Goal: Obtain resource: Download file/media

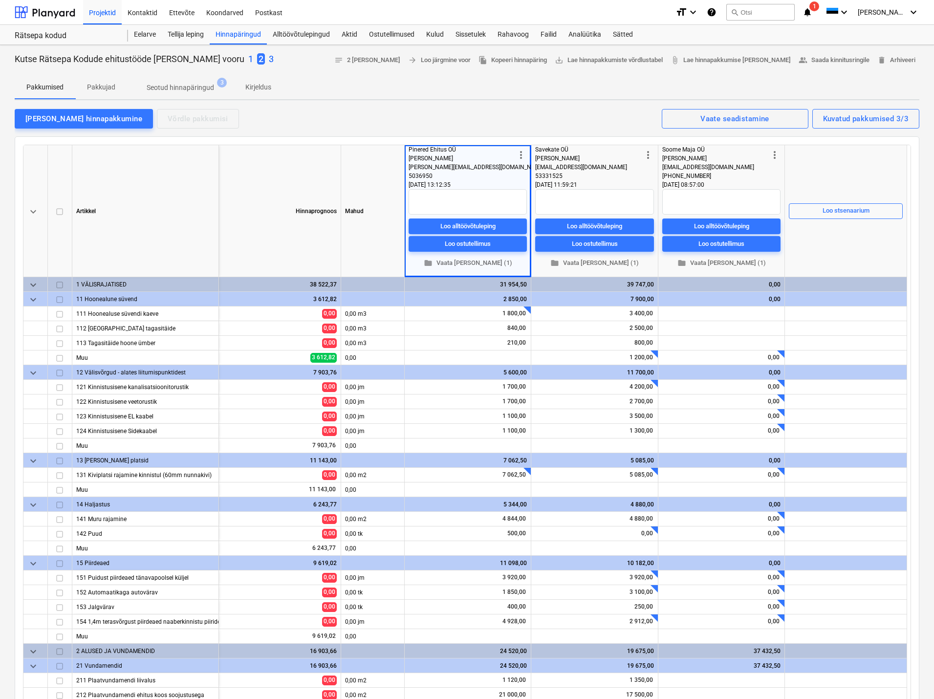
click at [269, 56] on p "3" at bounding box center [271, 59] width 5 height 12
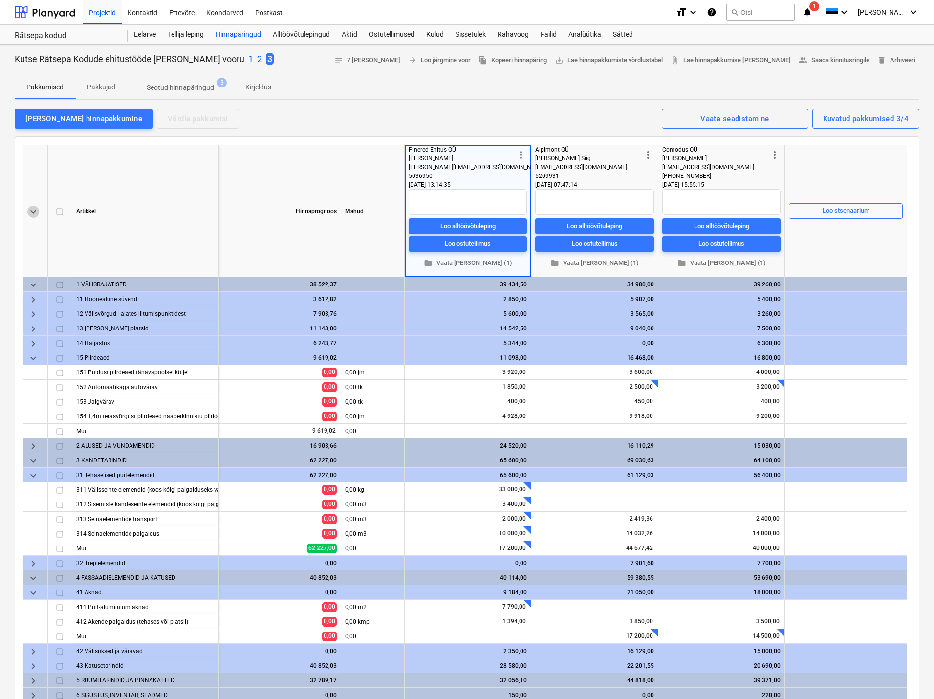
click at [34, 209] on span "keyboard_arrow_down" at bounding box center [33, 212] width 12 height 12
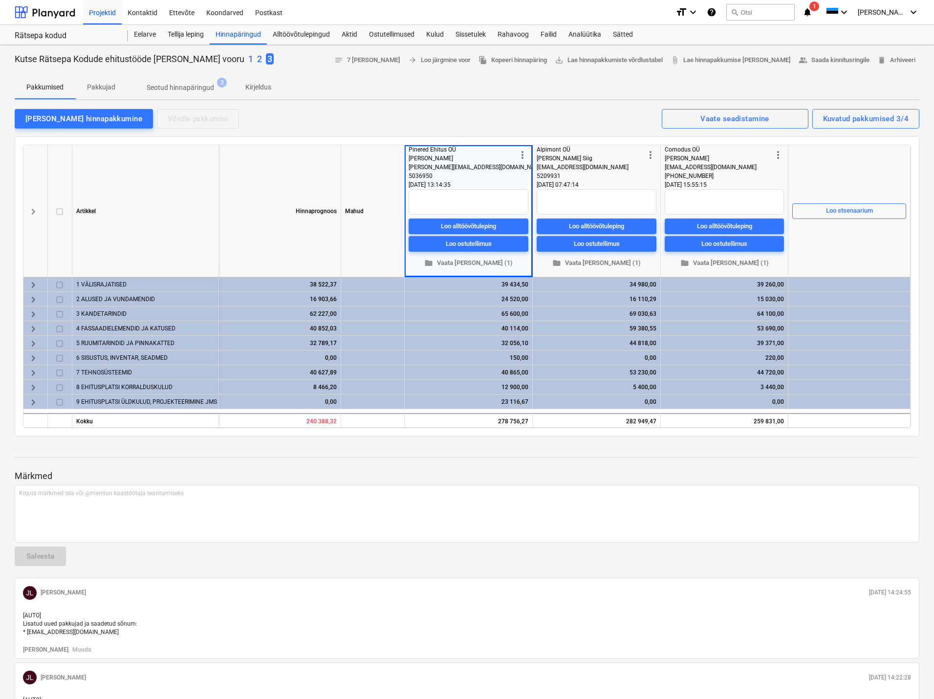
click at [631, 77] on div "Pakkumised Pakkujad Seotud hinnapäringud 3 Kirjeldus" at bounding box center [467, 87] width 905 height 23
click at [476, 121] on div "[PERSON_NAME] hinnapakkumine Võrdle pakkumisi Kuvatud pakkumised 3/4 Vaate sead…" at bounding box center [467, 118] width 905 height 21
click at [484, 114] on div "[PERSON_NAME] hinnapakkumine Võrdle pakkumisi Kuvatud pakkumised 3/4 Vaate sead…" at bounding box center [467, 118] width 905 height 21
click at [483, 441] on div "Kutse Rätsepa Kodude ehitustööde [PERSON_NAME] III vooru 1 2 3 notes 7 [PERSON_…" at bounding box center [467, 613] width 934 height 1137
click at [343, 440] on div "Kutse Rätsepa Kodude ehitustööde [PERSON_NAME] III vooru 1 2 3 notes 7 [PERSON_…" at bounding box center [467, 613] width 934 height 1137
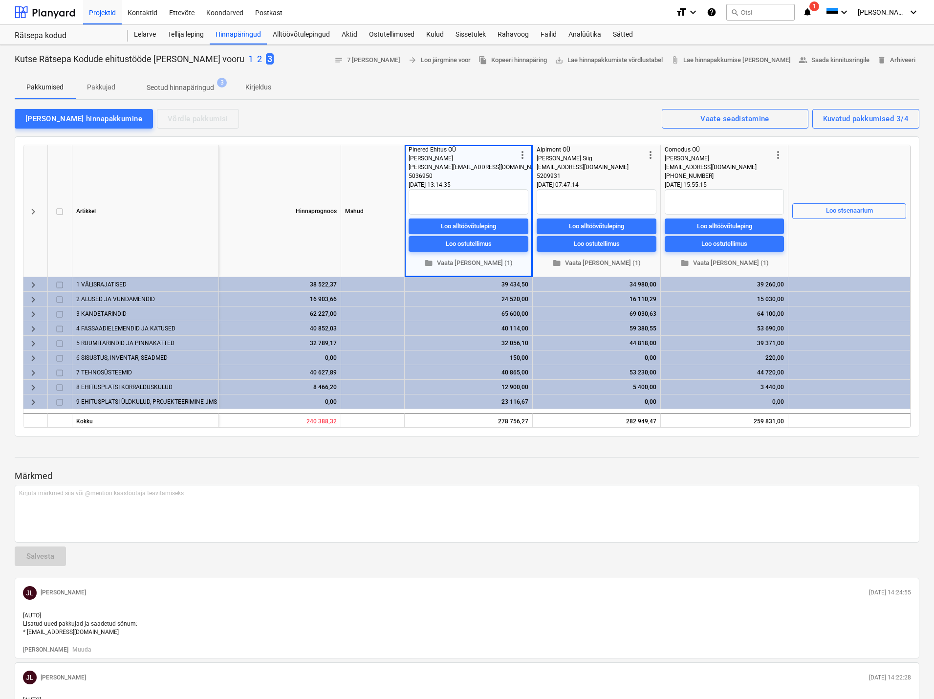
click at [32, 284] on span "keyboard_arrow_right" at bounding box center [33, 285] width 12 height 12
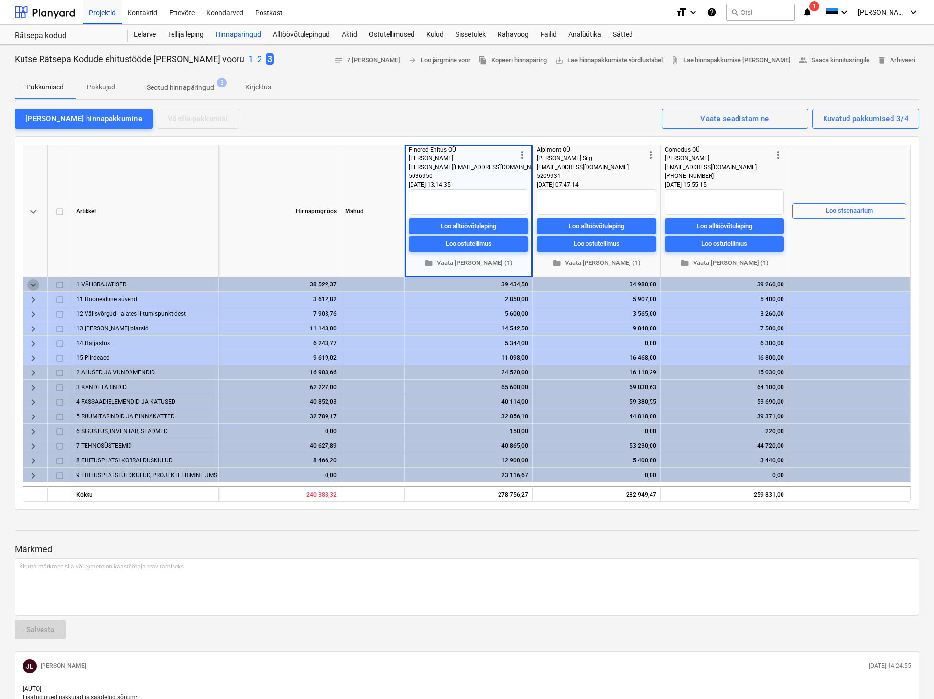
click at [29, 284] on span "keyboard_arrow_down" at bounding box center [33, 285] width 12 height 12
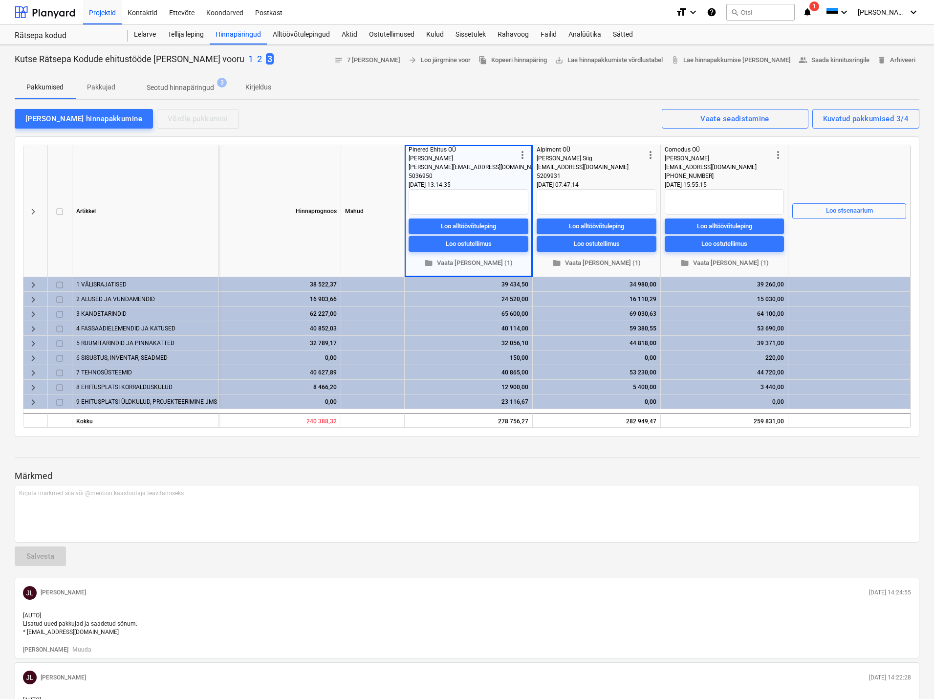
click at [33, 299] on span "keyboard_arrow_right" at bounding box center [33, 300] width 12 height 12
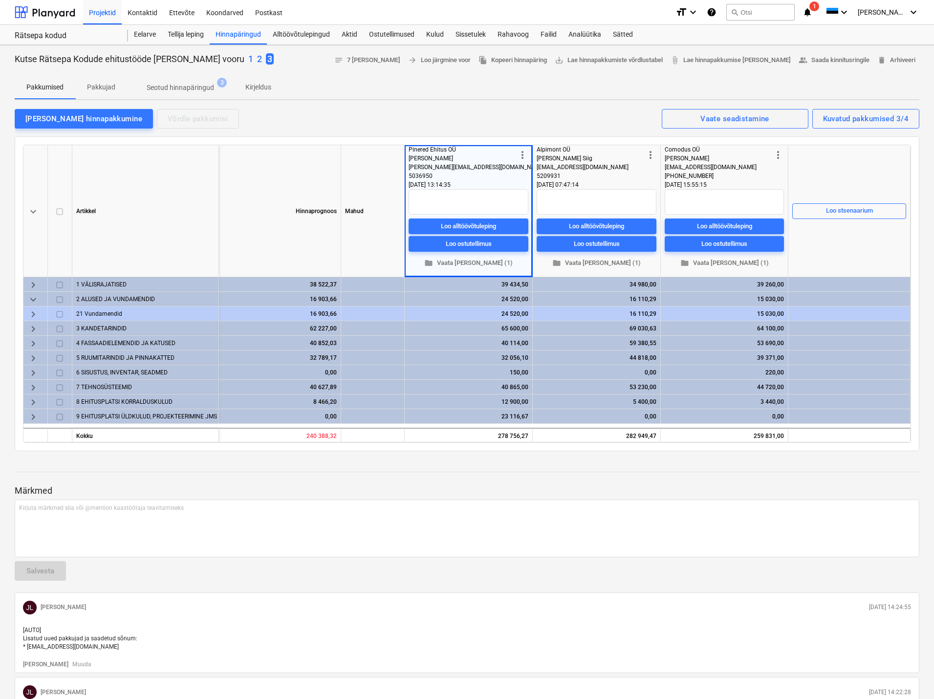
click at [33, 299] on span "keyboard_arrow_down" at bounding box center [33, 300] width 12 height 12
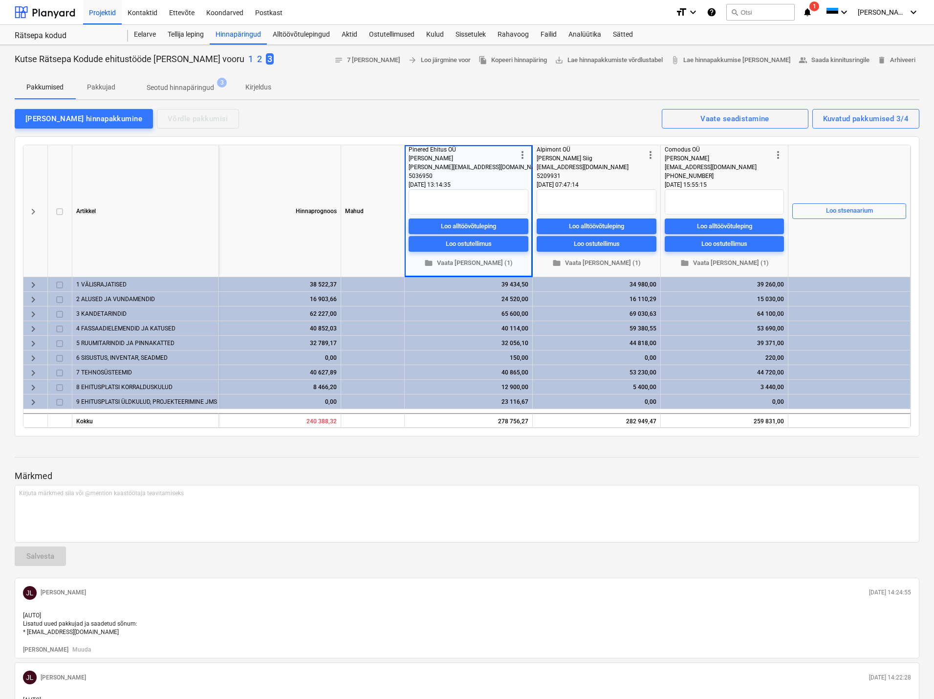
click at [33, 311] on span "keyboard_arrow_right" at bounding box center [33, 314] width 12 height 12
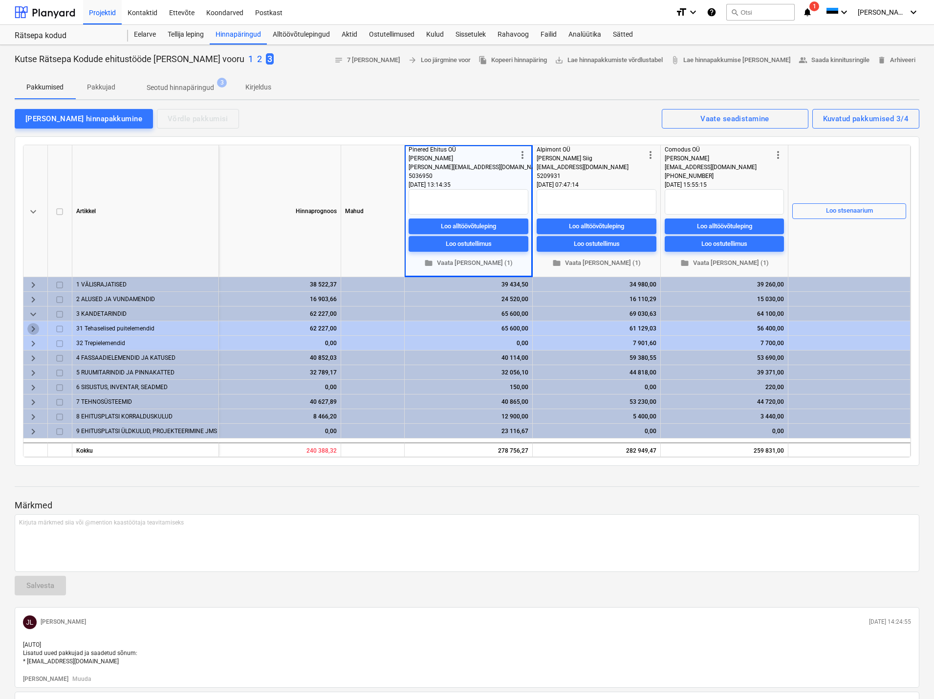
click at [33, 328] on span "keyboard_arrow_right" at bounding box center [33, 329] width 12 height 12
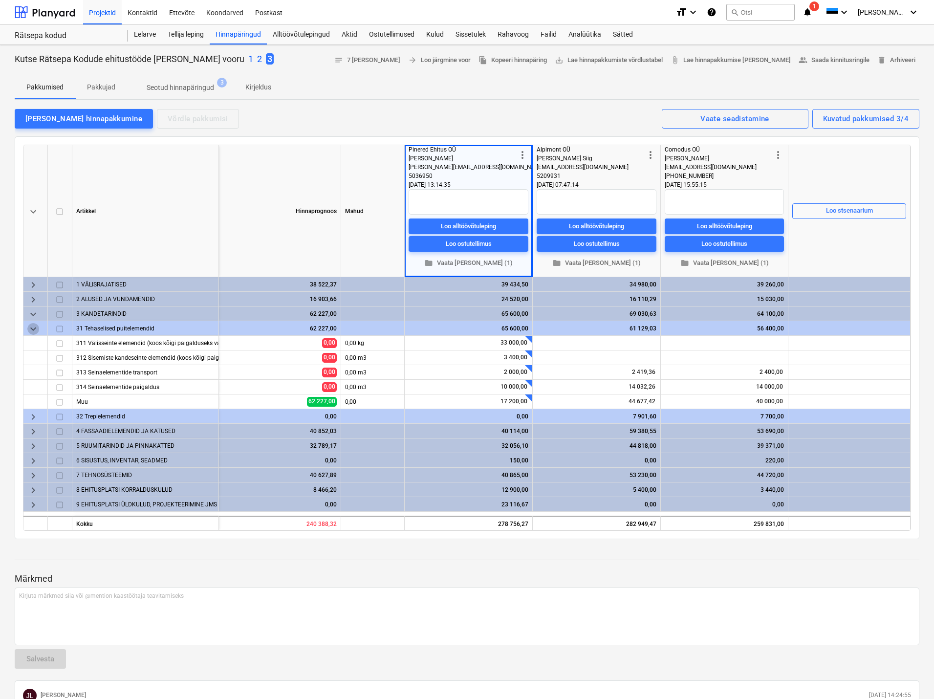
click at [33, 328] on span "keyboard_arrow_down" at bounding box center [33, 329] width 12 height 12
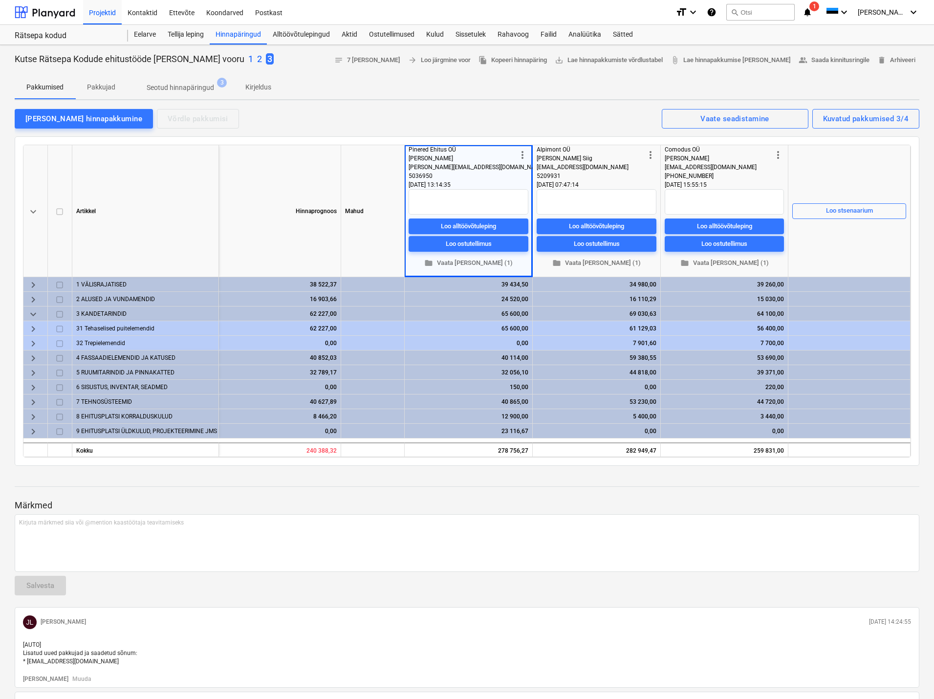
click at [35, 343] on span "keyboard_arrow_right" at bounding box center [33, 344] width 12 height 12
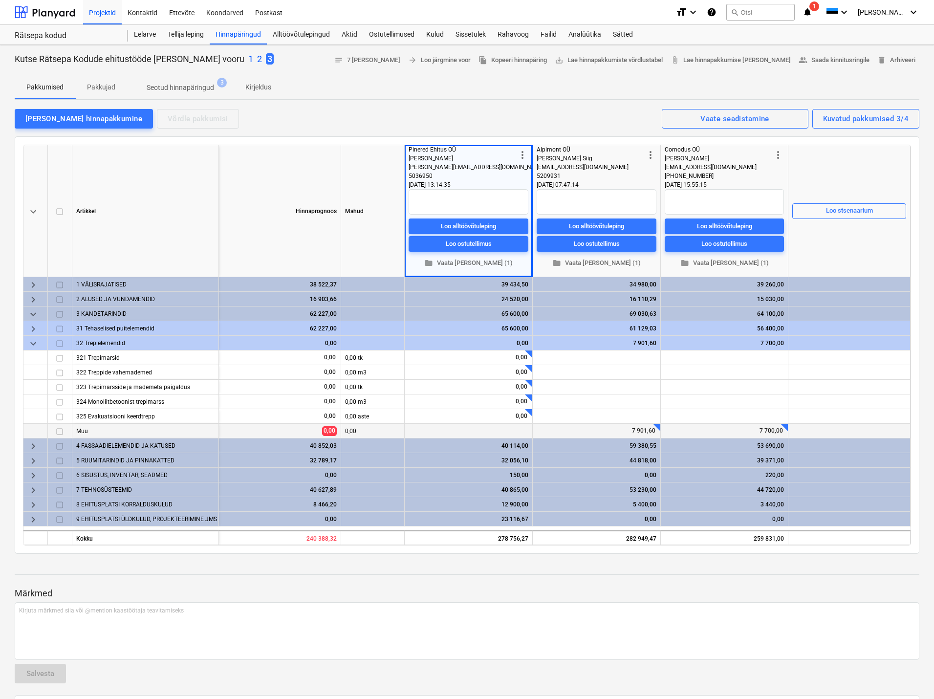
click at [783, 425] on div at bounding box center [784, 427] width 7 height 7
click at [803, 415] on div at bounding box center [849, 416] width 122 height 15
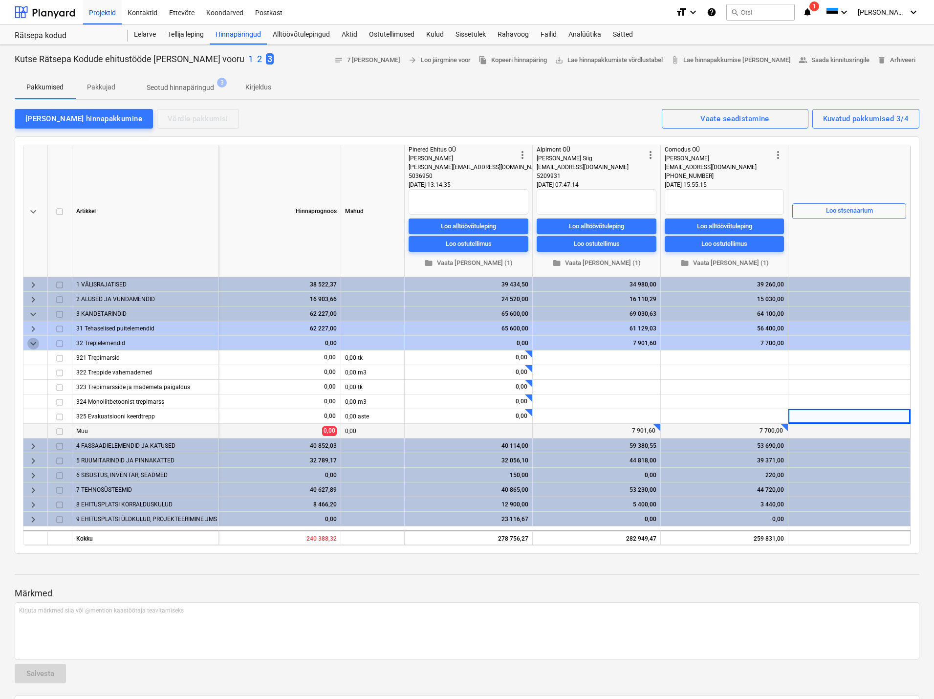
click at [32, 345] on span "keyboard_arrow_down" at bounding box center [33, 344] width 12 height 12
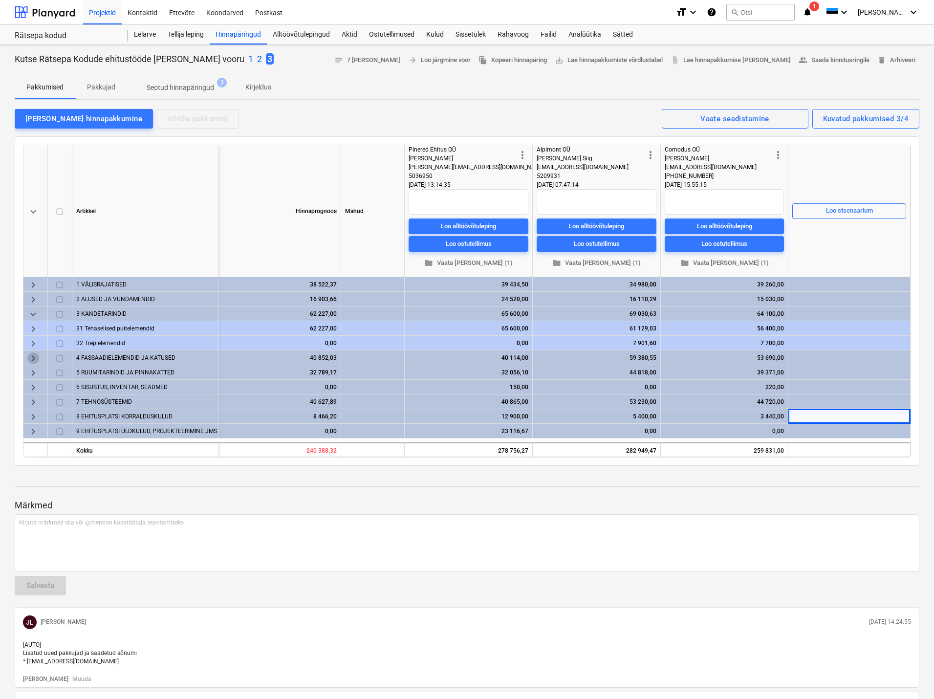
click at [33, 358] on span "keyboard_arrow_right" at bounding box center [33, 358] width 12 height 12
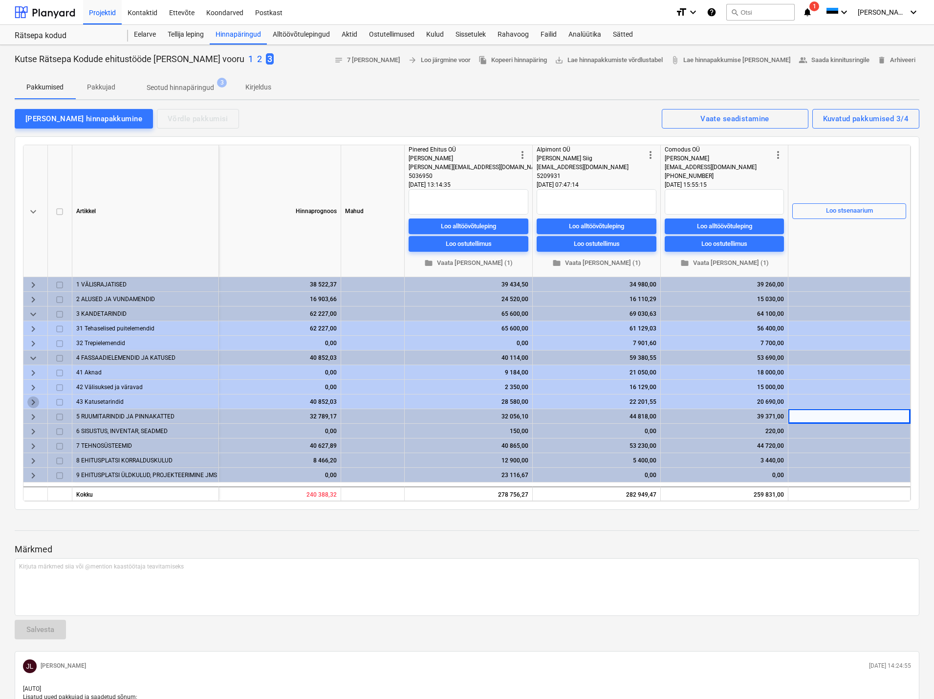
click at [31, 401] on span "keyboard_arrow_right" at bounding box center [33, 402] width 12 height 12
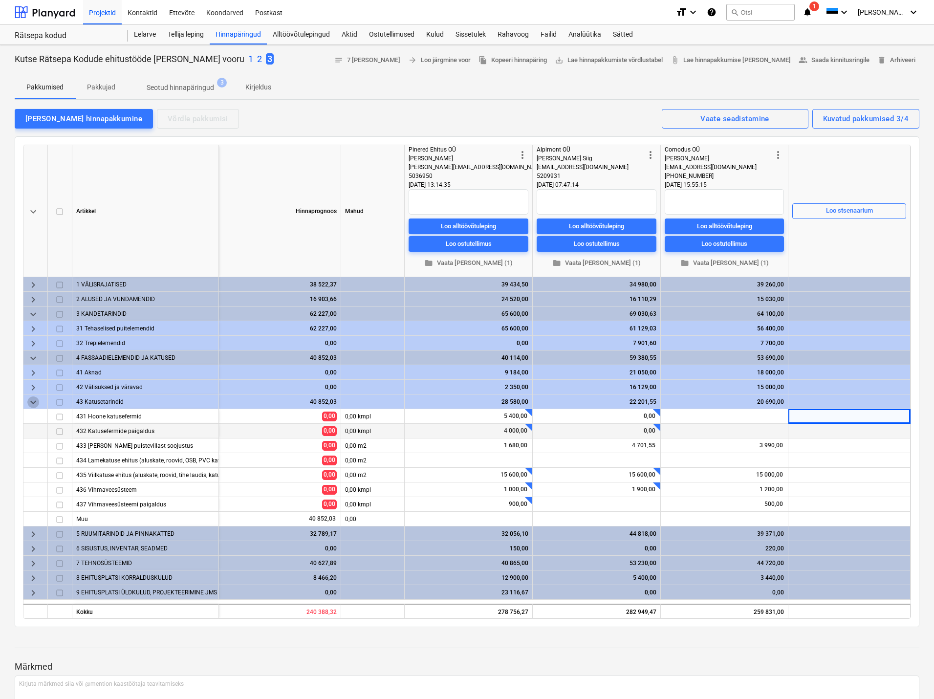
click at [31, 401] on span "keyboard_arrow_down" at bounding box center [33, 402] width 12 height 12
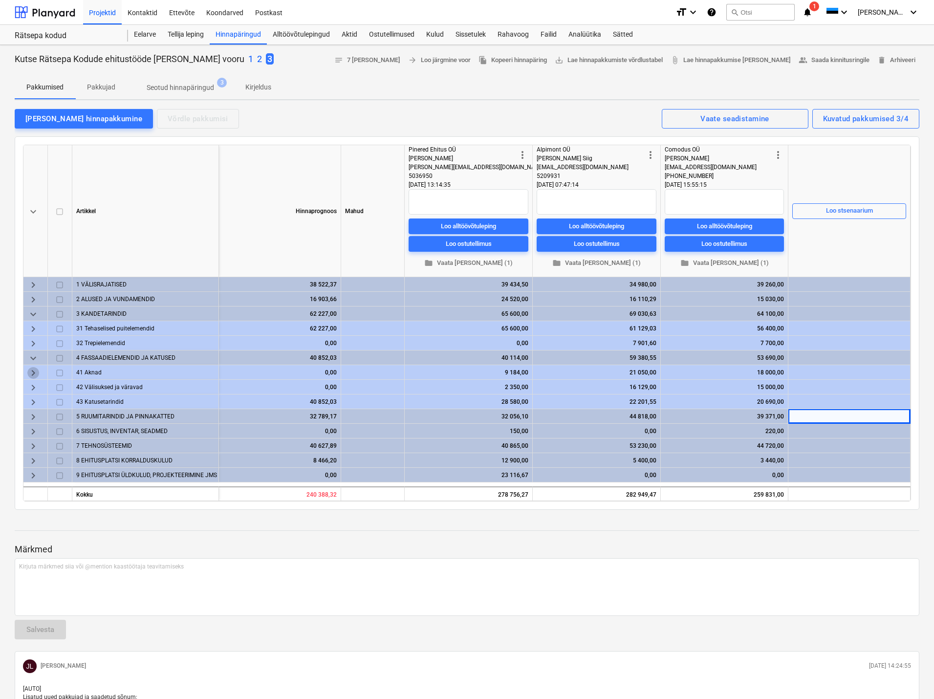
click at [32, 372] on span "keyboard_arrow_right" at bounding box center [33, 373] width 12 height 12
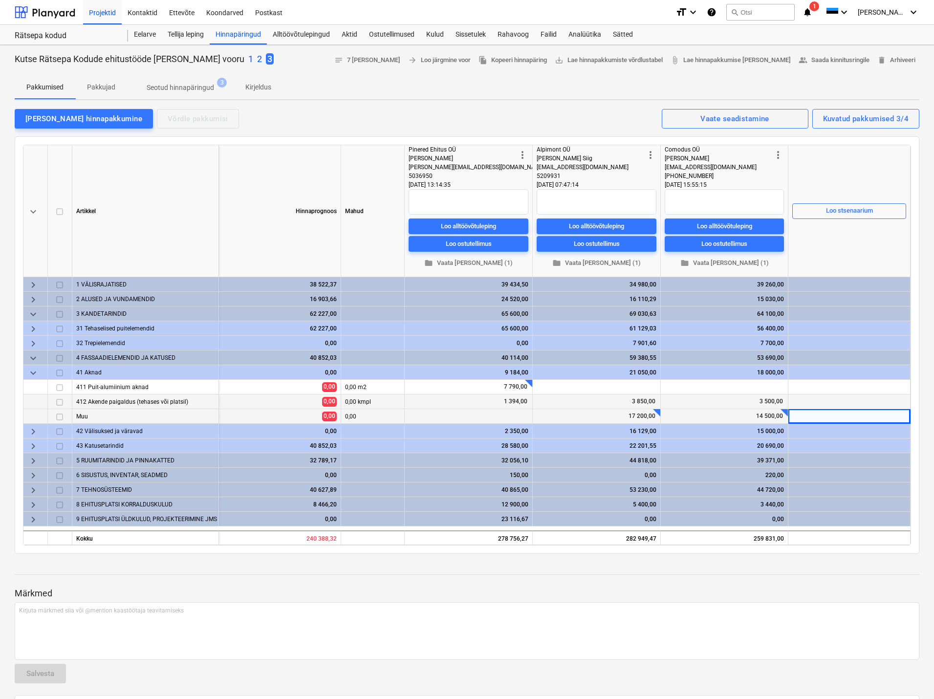
click at [784, 412] on div at bounding box center [789, 407] width 10 height 10
click at [818, 398] on div at bounding box center [849, 401] width 122 height 15
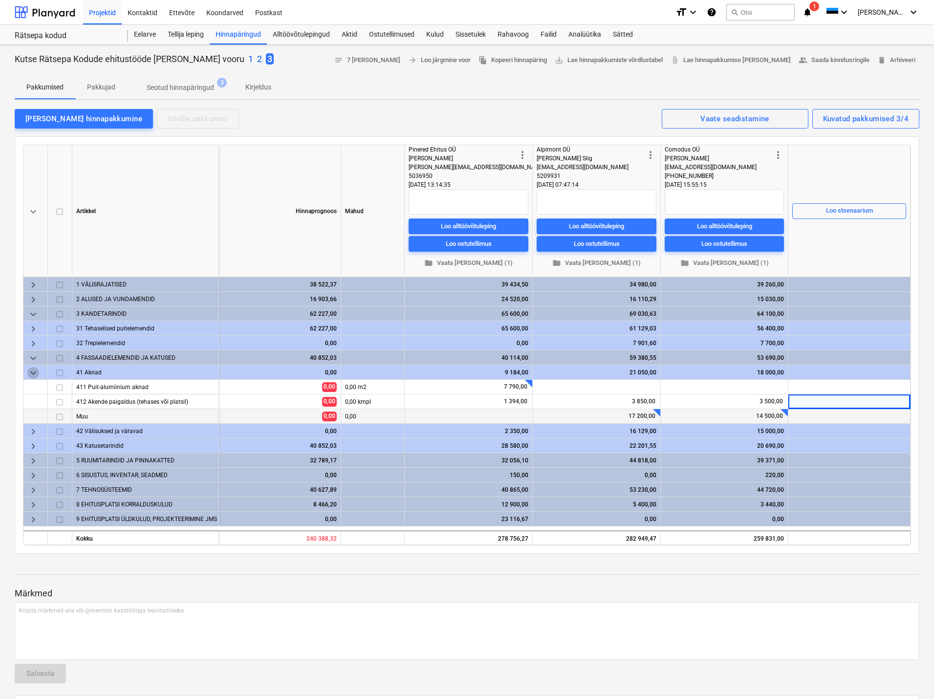
click at [36, 372] on span "keyboard_arrow_down" at bounding box center [33, 373] width 12 height 12
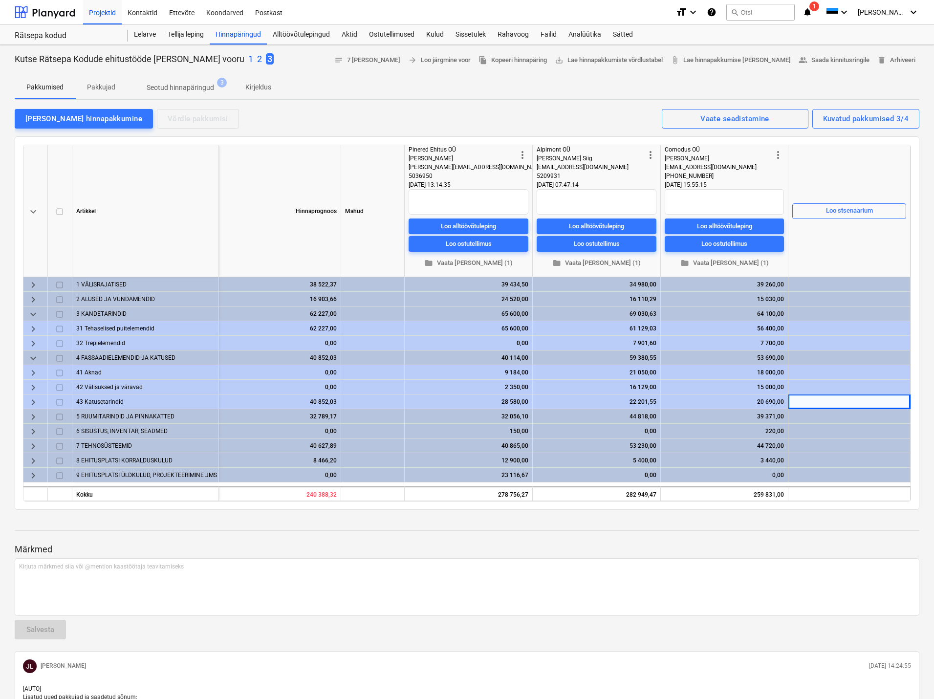
click at [33, 444] on span "keyboard_arrow_right" at bounding box center [33, 446] width 12 height 12
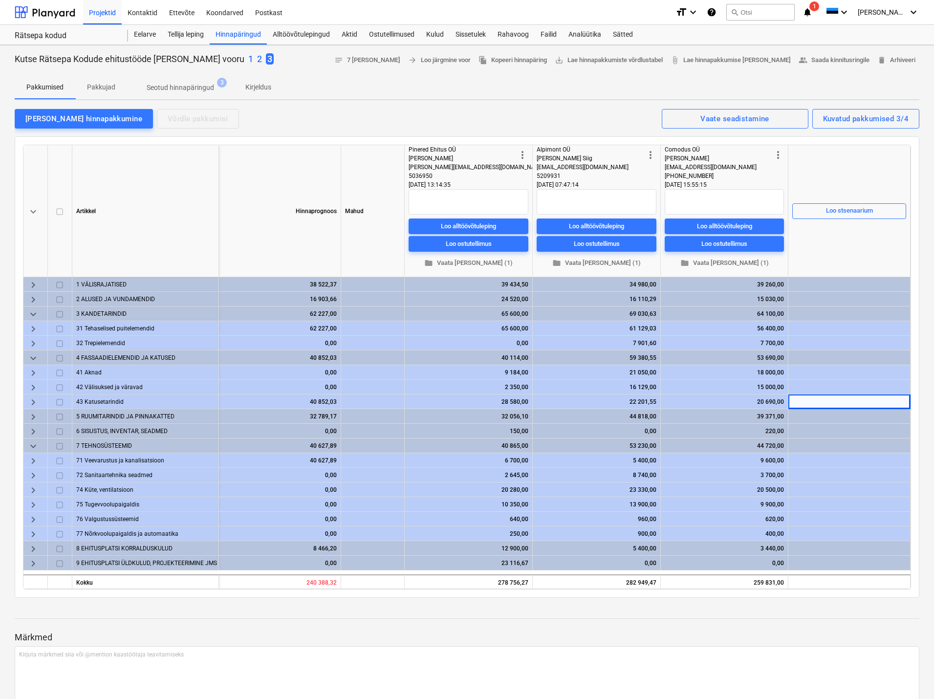
click at [32, 488] on span "keyboard_arrow_right" at bounding box center [33, 490] width 12 height 12
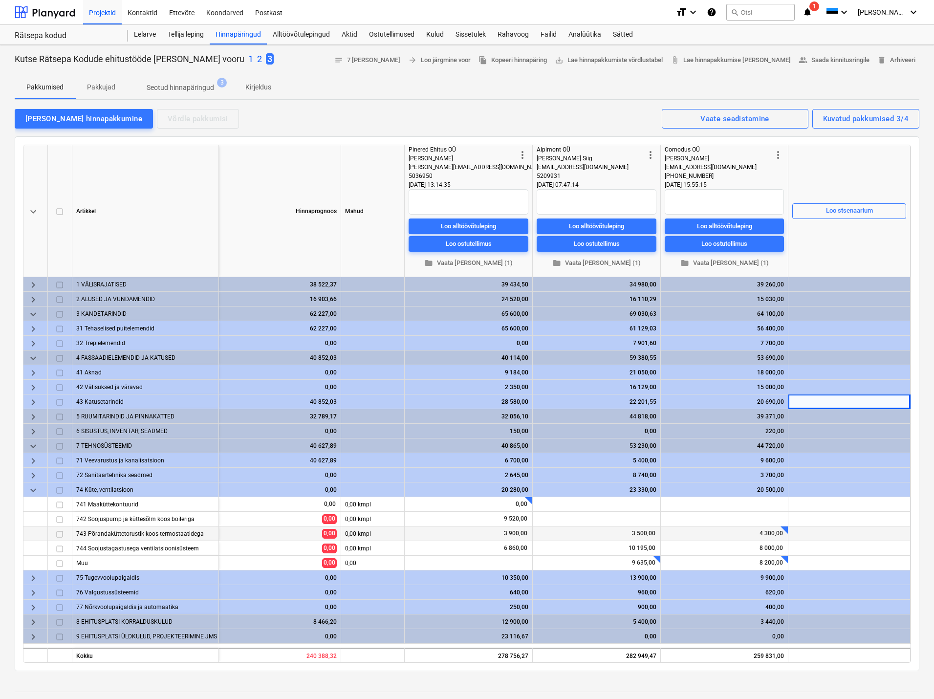
click at [783, 529] on div at bounding box center [784, 529] width 7 height 7
click at [834, 537] on div at bounding box center [849, 533] width 122 height 15
click at [787, 557] on div at bounding box center [789, 554] width 10 height 10
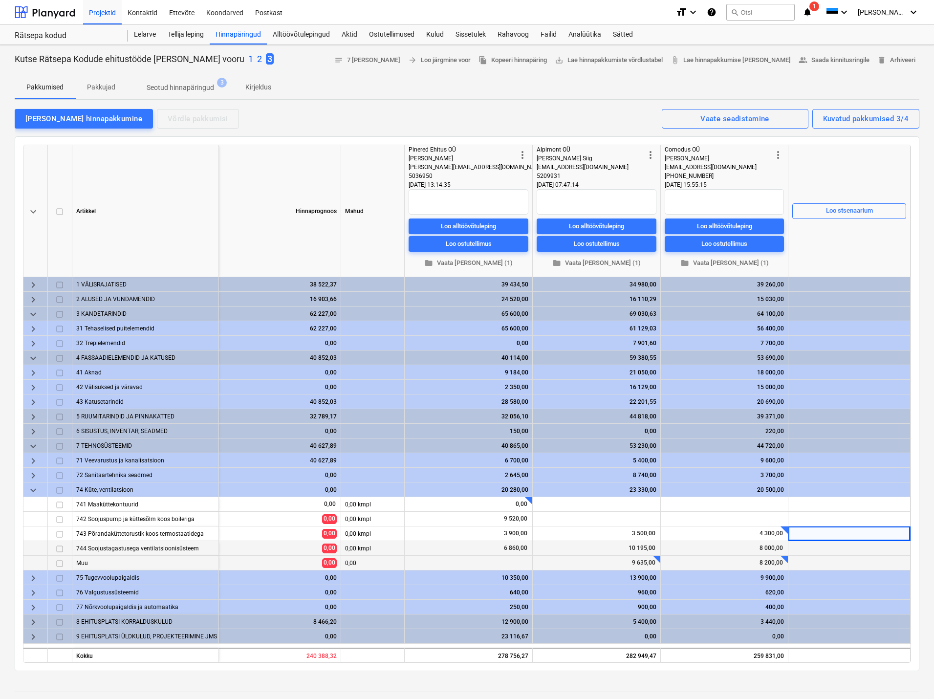
click at [806, 547] on div at bounding box center [849, 548] width 122 height 15
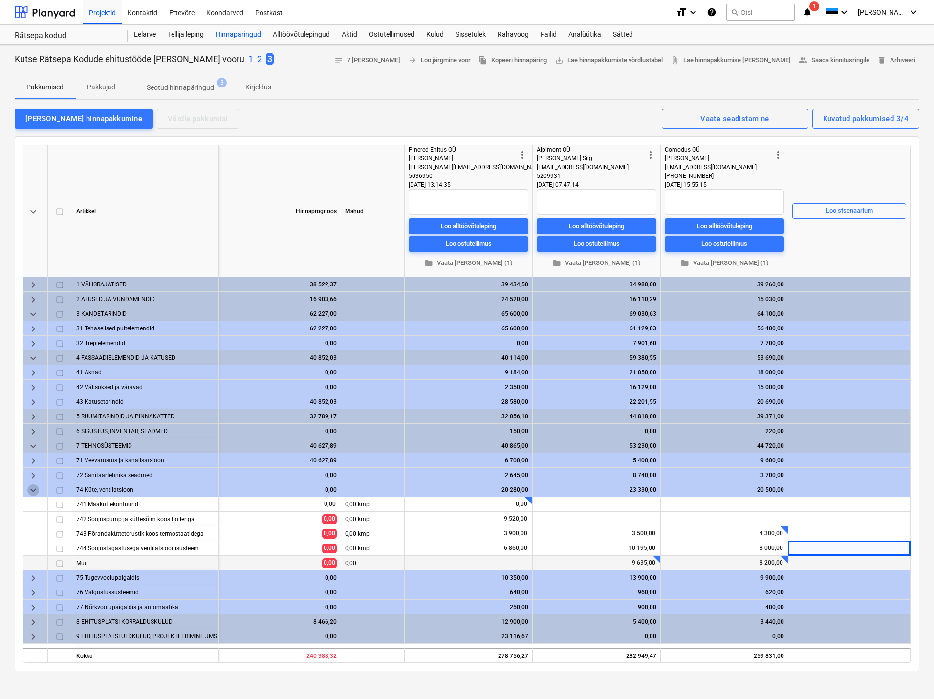
click at [32, 487] on span "keyboard_arrow_down" at bounding box center [33, 490] width 12 height 12
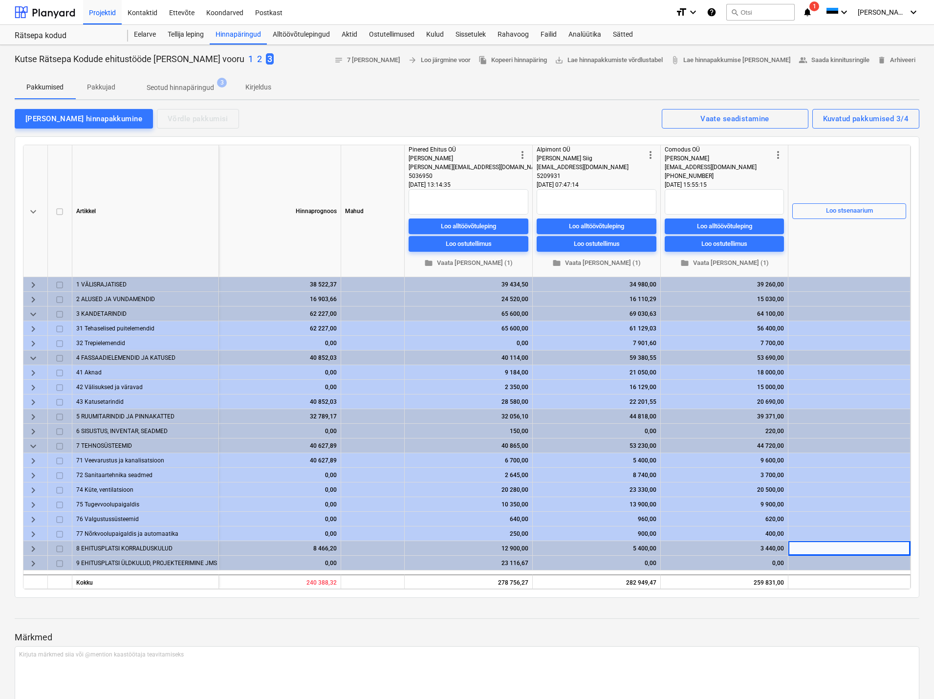
click at [35, 328] on span "keyboard_arrow_right" at bounding box center [33, 329] width 12 height 12
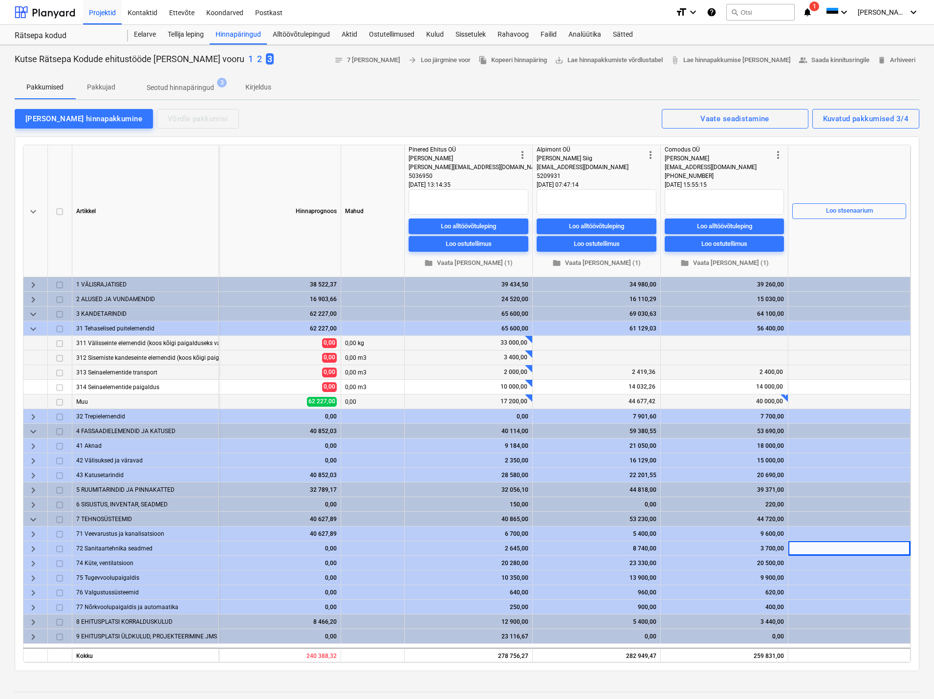
click at [785, 397] on div "+" at bounding box center [789, 393] width 10 height 10
click at [815, 399] on div at bounding box center [849, 401] width 122 height 15
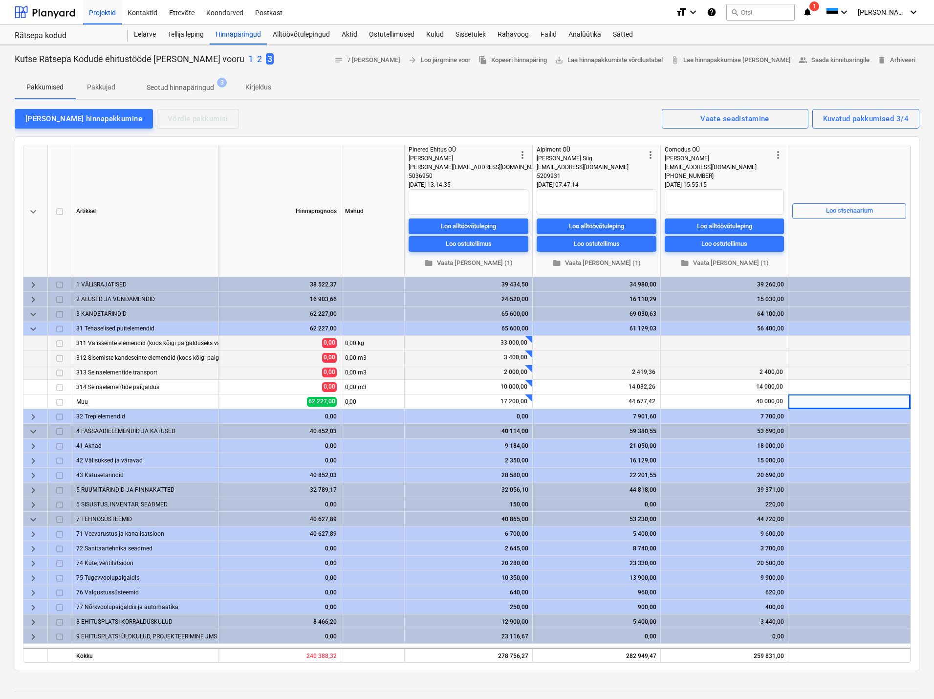
click at [30, 443] on span "keyboard_arrow_right" at bounding box center [33, 446] width 12 height 12
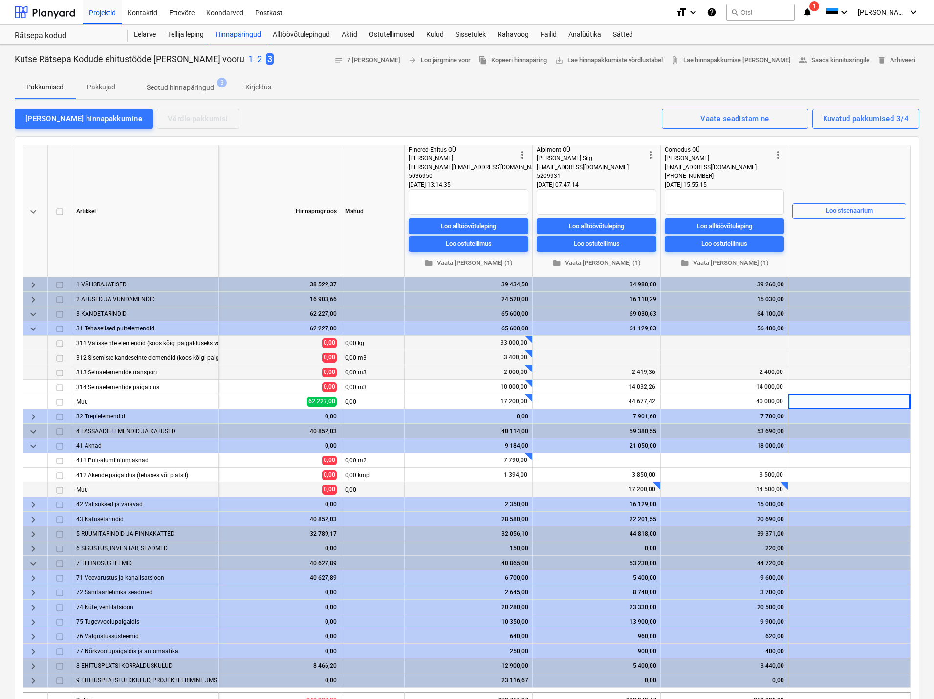
click at [786, 483] on div at bounding box center [789, 481] width 10 height 10
click at [825, 473] on div at bounding box center [849, 475] width 122 height 15
click at [734, 260] on span "folder Vaata [PERSON_NAME] (1)" at bounding box center [724, 263] width 111 height 11
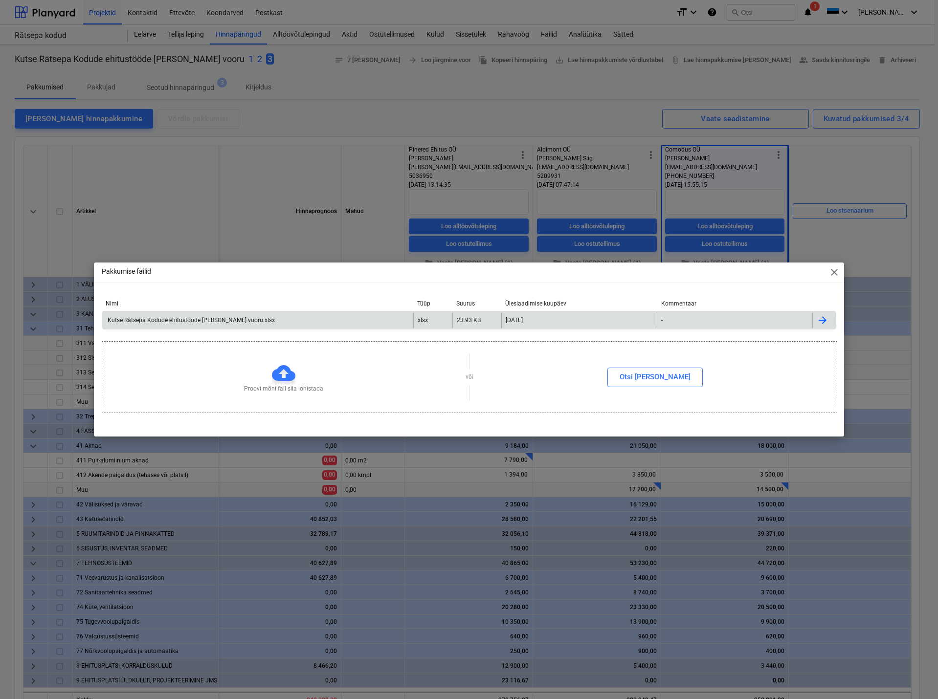
click at [219, 321] on div "Kutse Rätsepa Kodude ehitustööde [PERSON_NAME] vooru.xlsx" at bounding box center [190, 320] width 169 height 7
click at [836, 272] on span "close" at bounding box center [834, 272] width 12 height 12
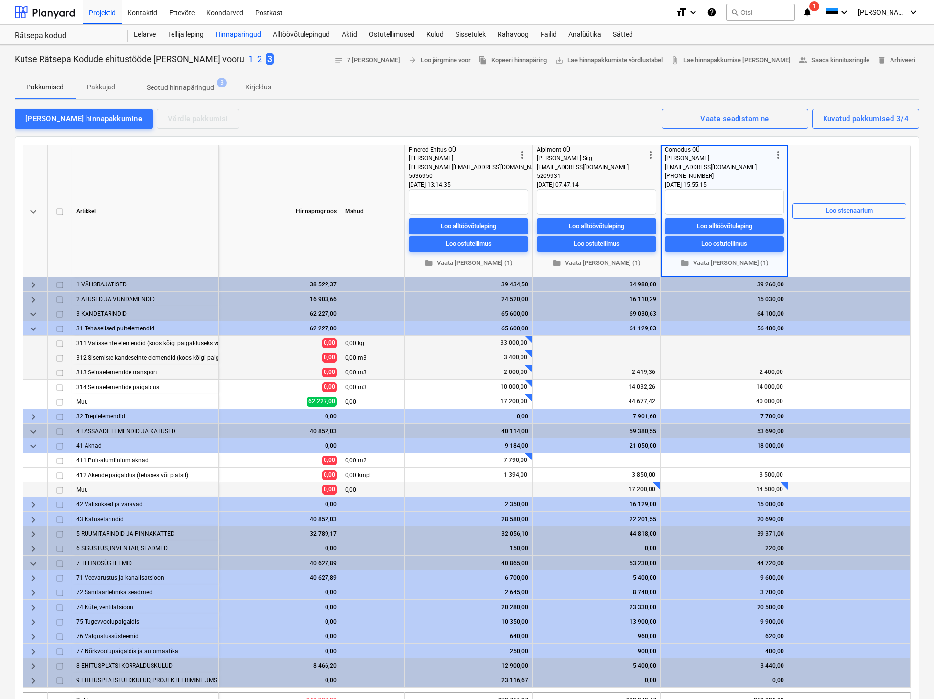
click at [624, 77] on div "Pakkumised Pakkujad Seotud hinnapäringud 3 Kirjeldus" at bounding box center [467, 87] width 905 height 23
click at [306, 115] on div "[PERSON_NAME] hinnapakkumine Võrdle pakkumisi Kuvatud pakkumised 3/4 Vaate sead…" at bounding box center [467, 118] width 905 height 21
click at [259, 119] on div "[PERSON_NAME] hinnapakkumine Võrdle pakkumisi Kuvatud pakkumised 3/4 Vaate sead…" at bounding box center [467, 118] width 905 height 21
click at [257, 116] on div "[PERSON_NAME] hinnapakkumine Võrdle pakkumisi Kuvatud pakkumised 3/4 Vaate sead…" at bounding box center [467, 118] width 905 height 21
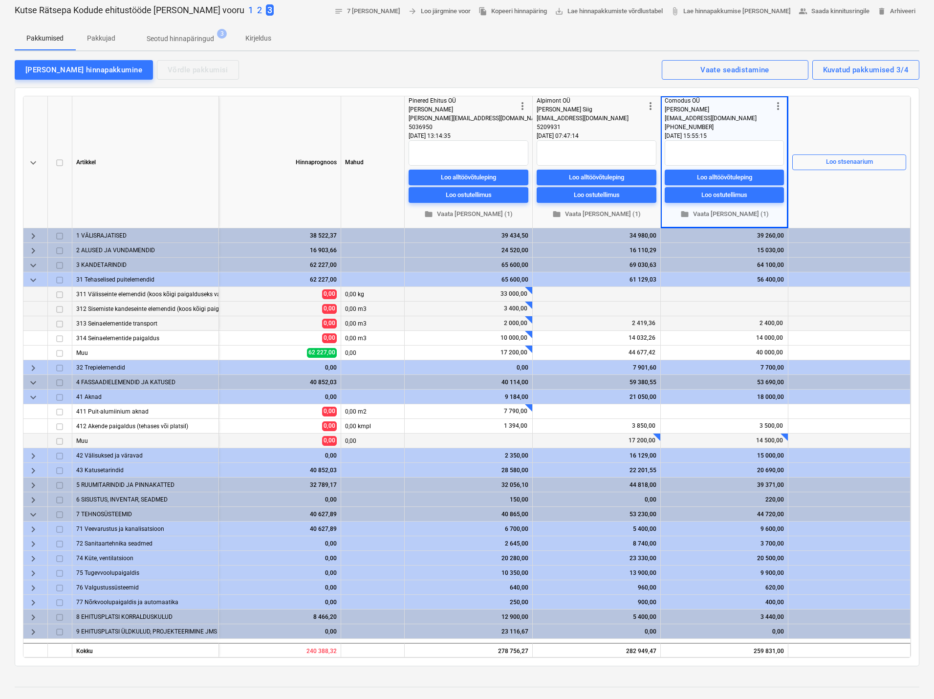
scroll to position [98, 0]
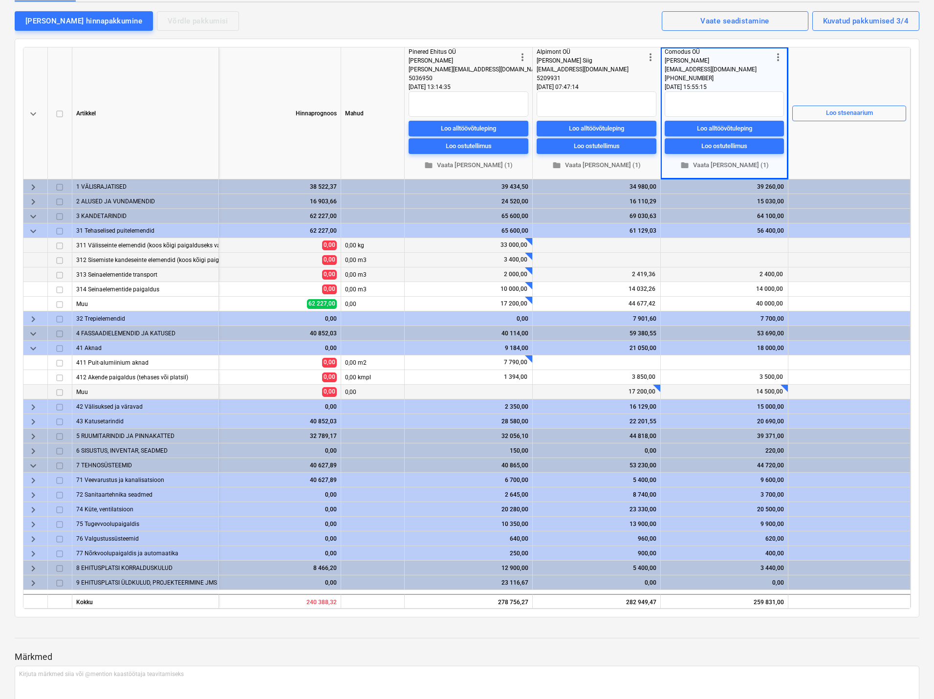
click at [32, 186] on span "keyboard_arrow_right" at bounding box center [33, 187] width 12 height 12
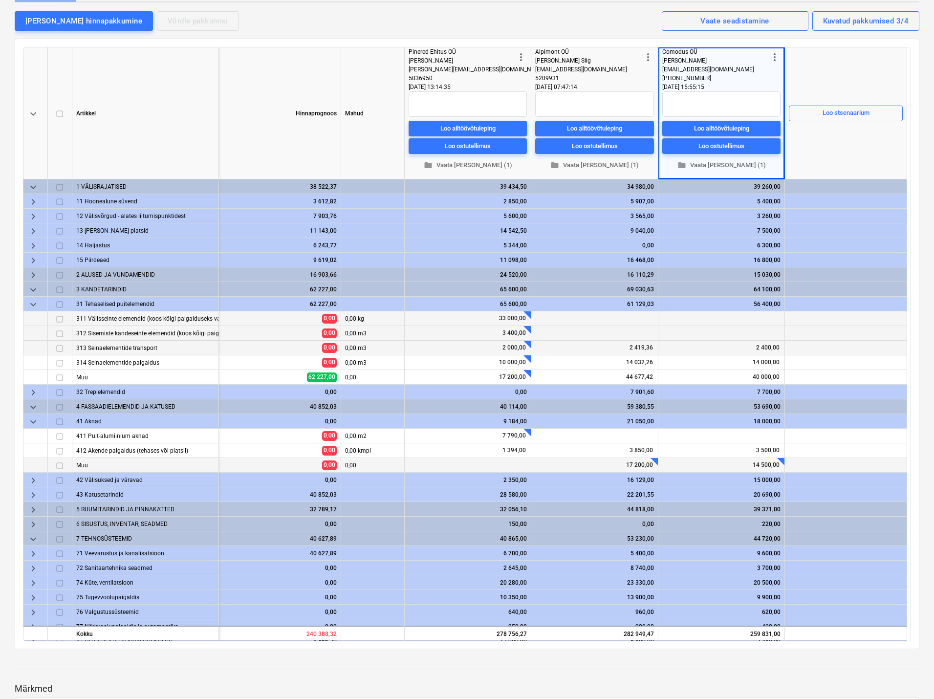
click at [31, 258] on span "keyboard_arrow_right" at bounding box center [33, 261] width 12 height 12
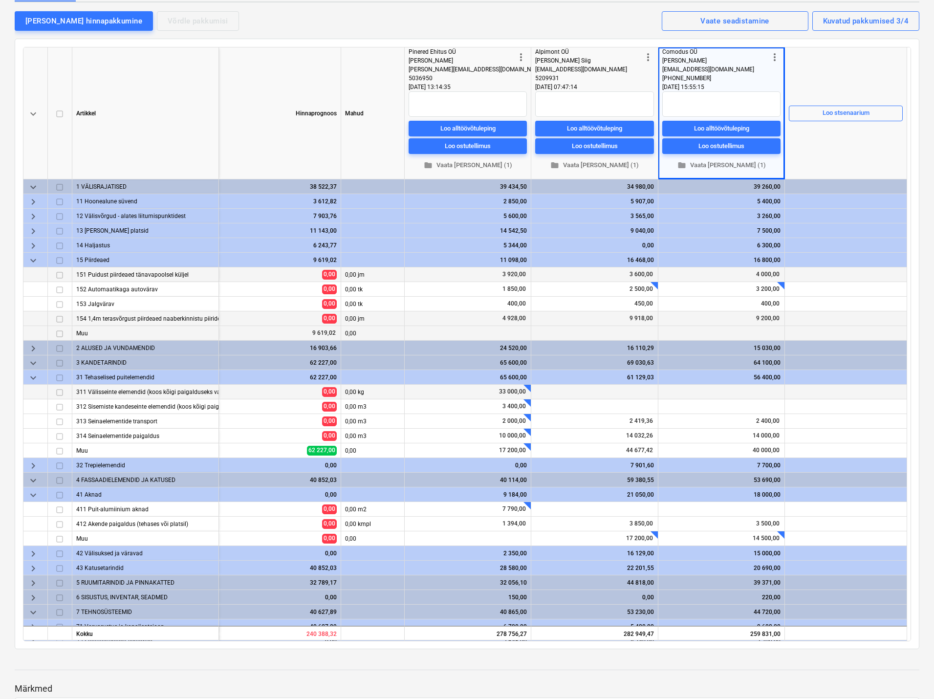
click at [31, 258] on span "keyboard_arrow_down" at bounding box center [33, 261] width 12 height 12
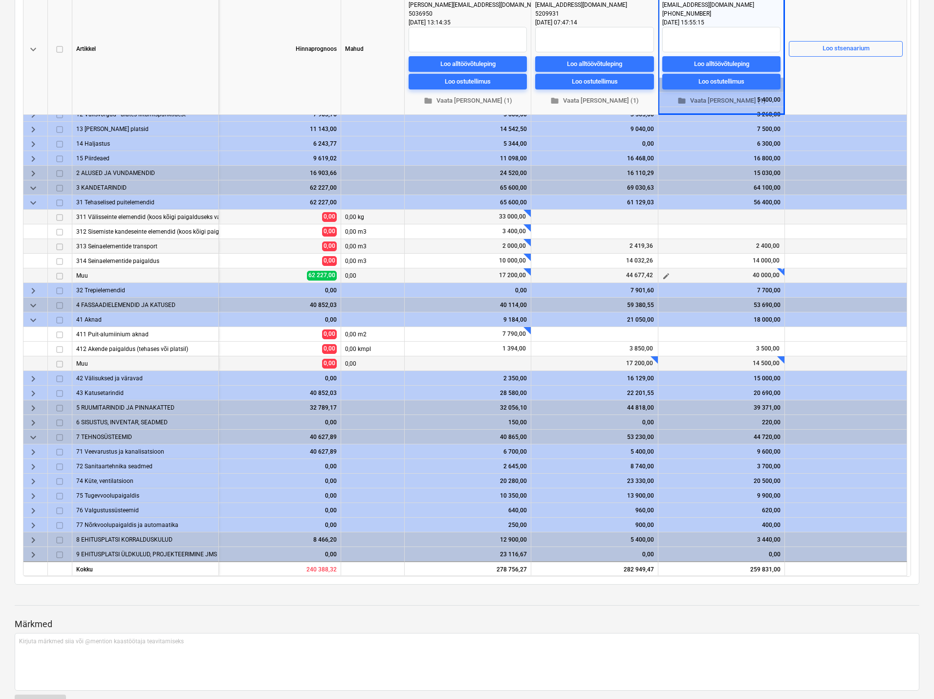
scroll to position [147, 0]
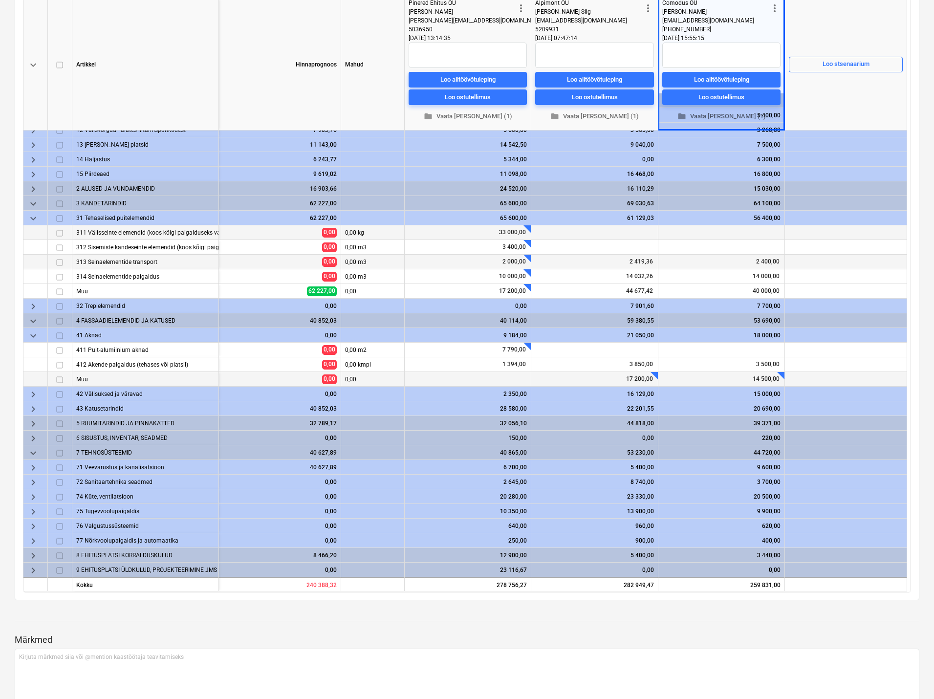
click at [781, 374] on div at bounding box center [786, 370] width 10 height 10
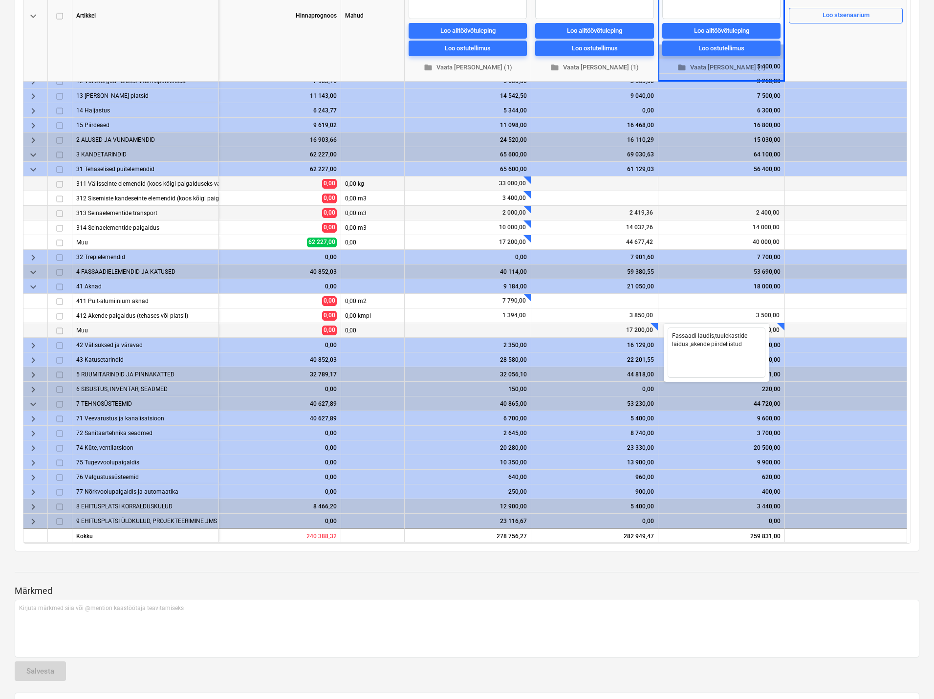
click at [332, 562] on div at bounding box center [467, 563] width 905 height 8
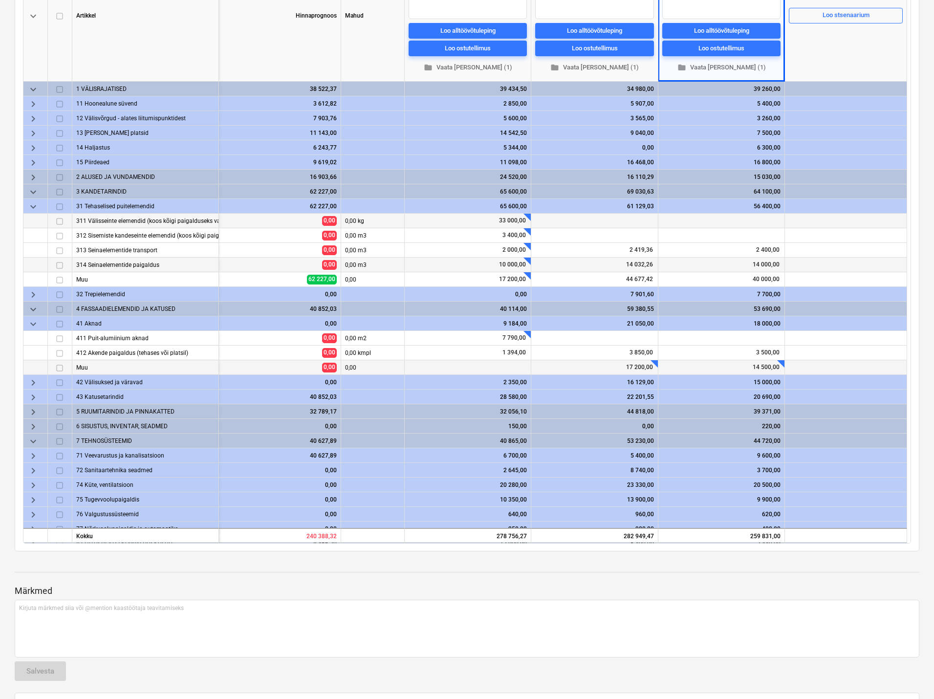
scroll to position [37, 0]
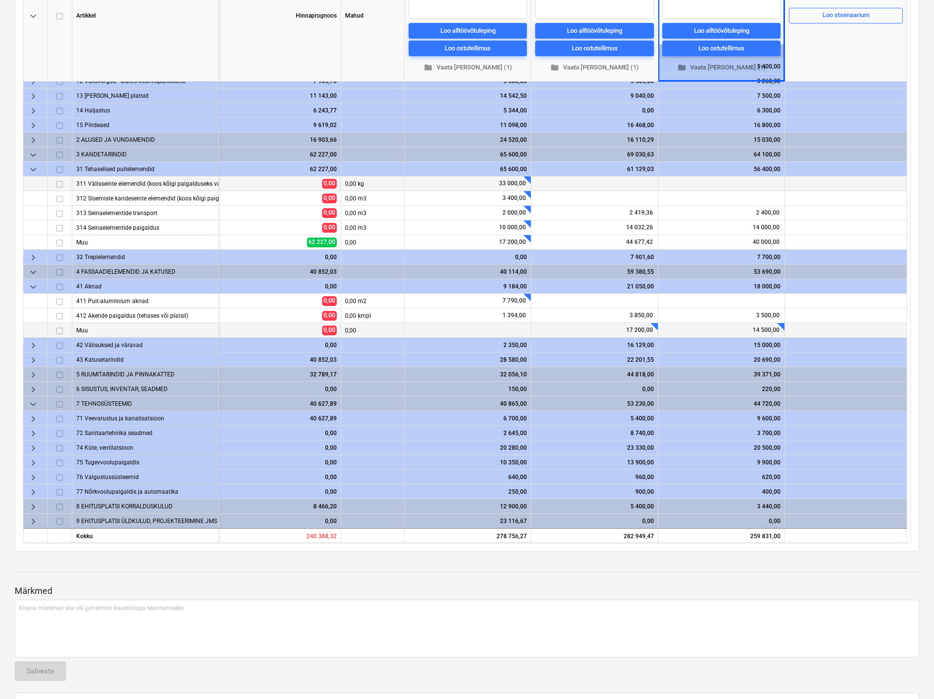
click at [31, 386] on span "keyboard_arrow_right" at bounding box center [33, 390] width 12 height 12
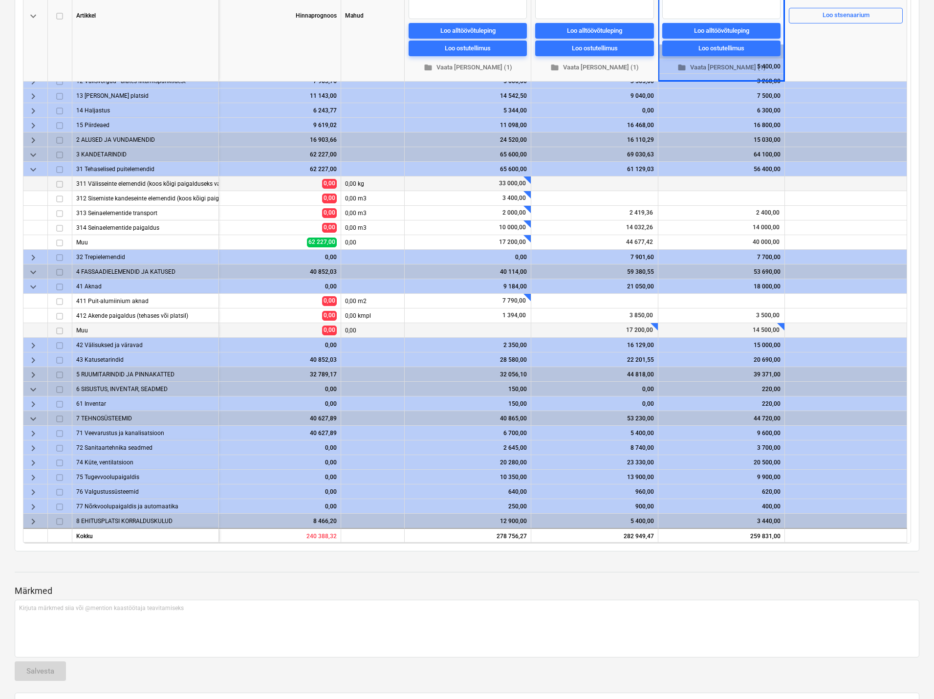
click at [31, 386] on span "keyboard_arrow_down" at bounding box center [33, 390] width 12 height 12
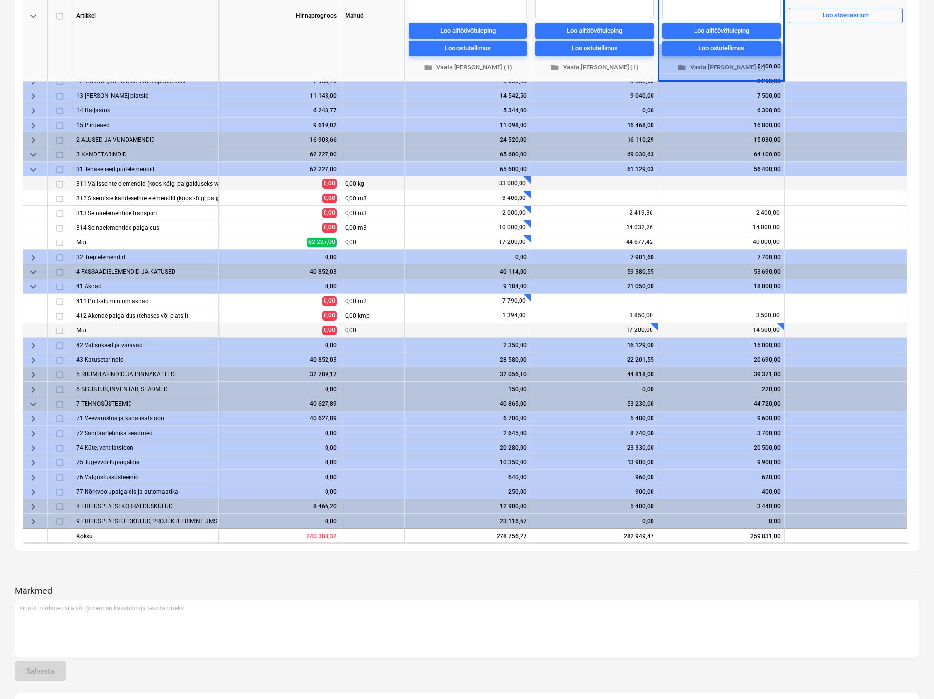
click at [31, 433] on span "keyboard_arrow_right" at bounding box center [33, 434] width 12 height 12
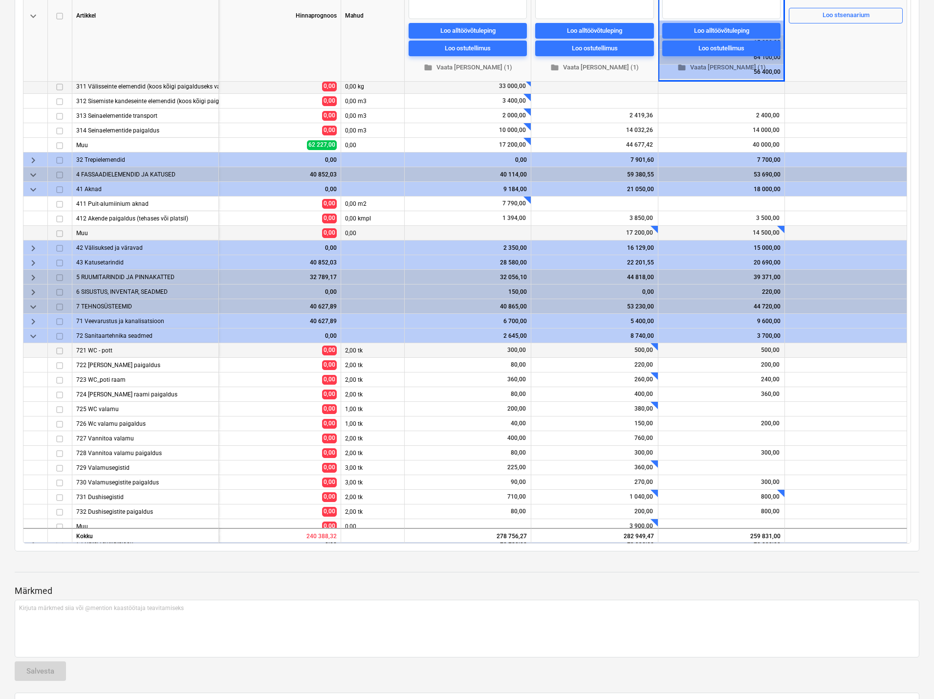
scroll to position [184, 0]
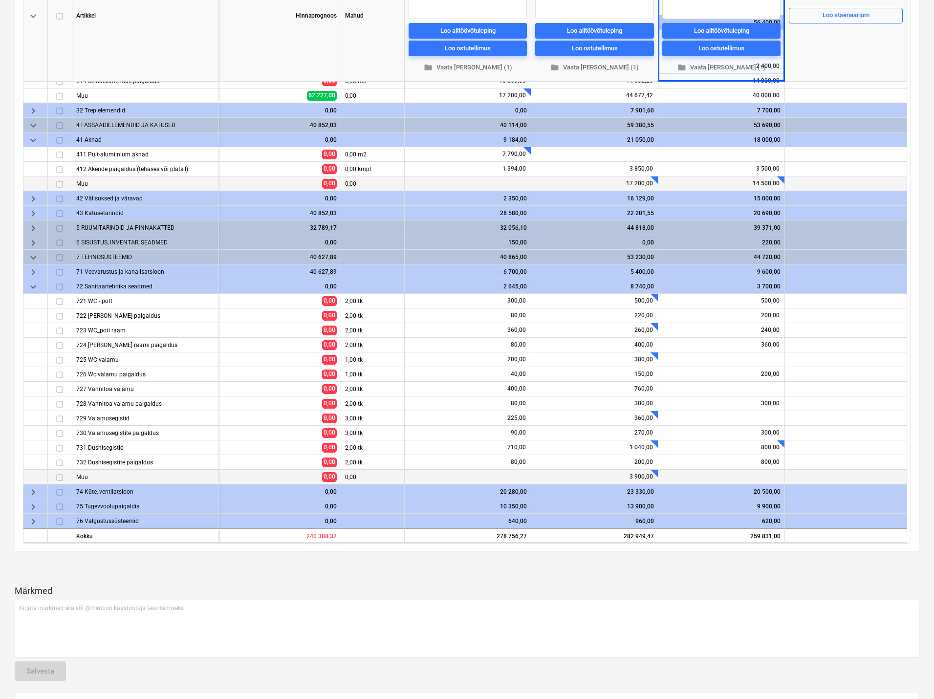
click at [655, 472] on div at bounding box center [659, 468] width 10 height 10
type textarea "x"
click at [808, 472] on div at bounding box center [846, 477] width 122 height 15
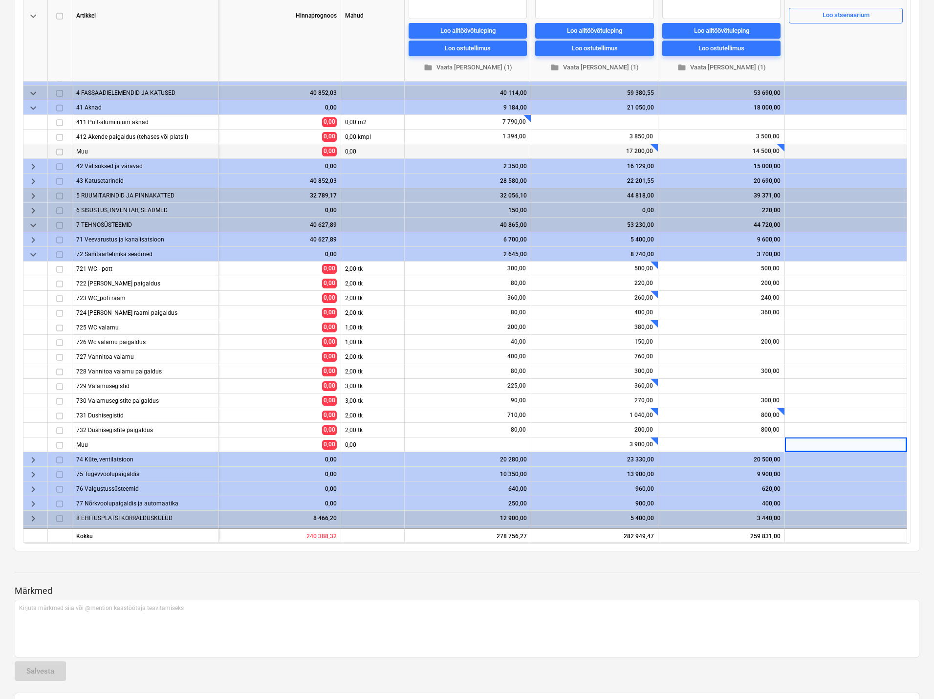
scroll to position [228, 0]
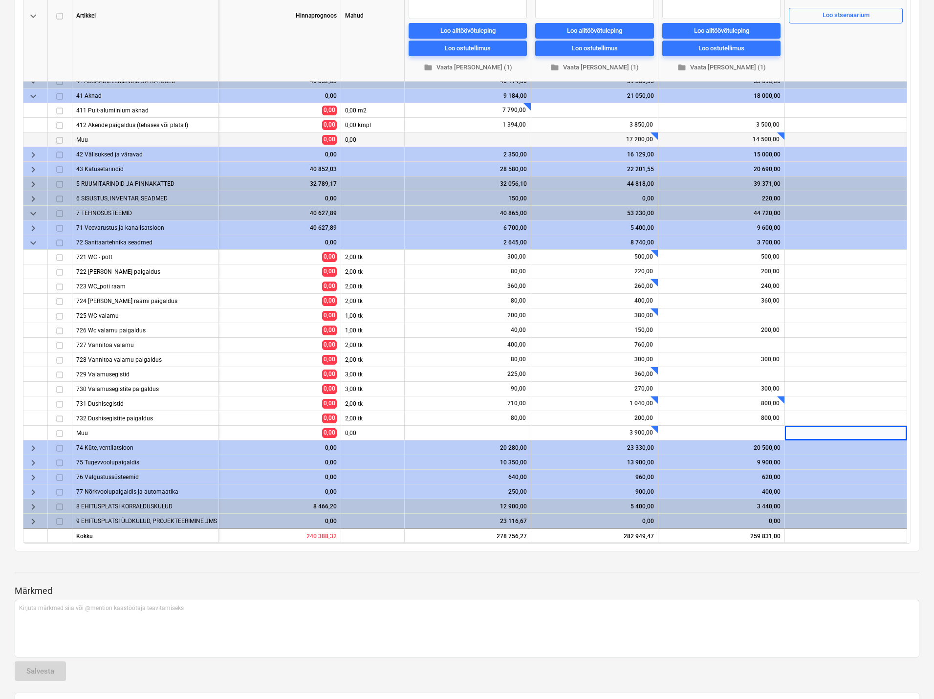
click at [32, 520] on span "keyboard_arrow_right" at bounding box center [33, 522] width 12 height 12
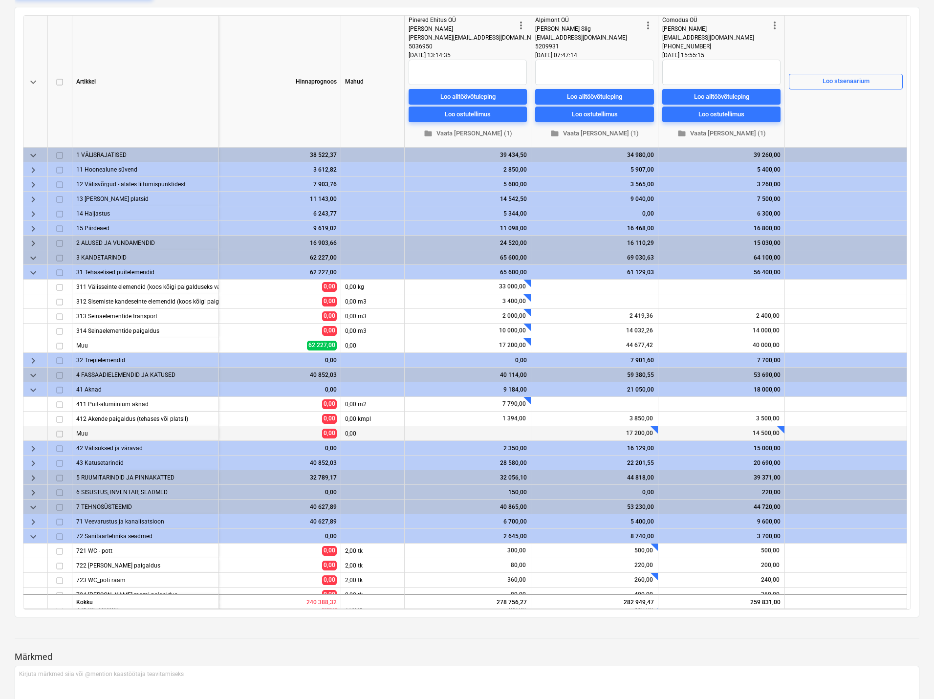
scroll to position [98, 0]
